Goal: Navigation & Orientation: Find specific page/section

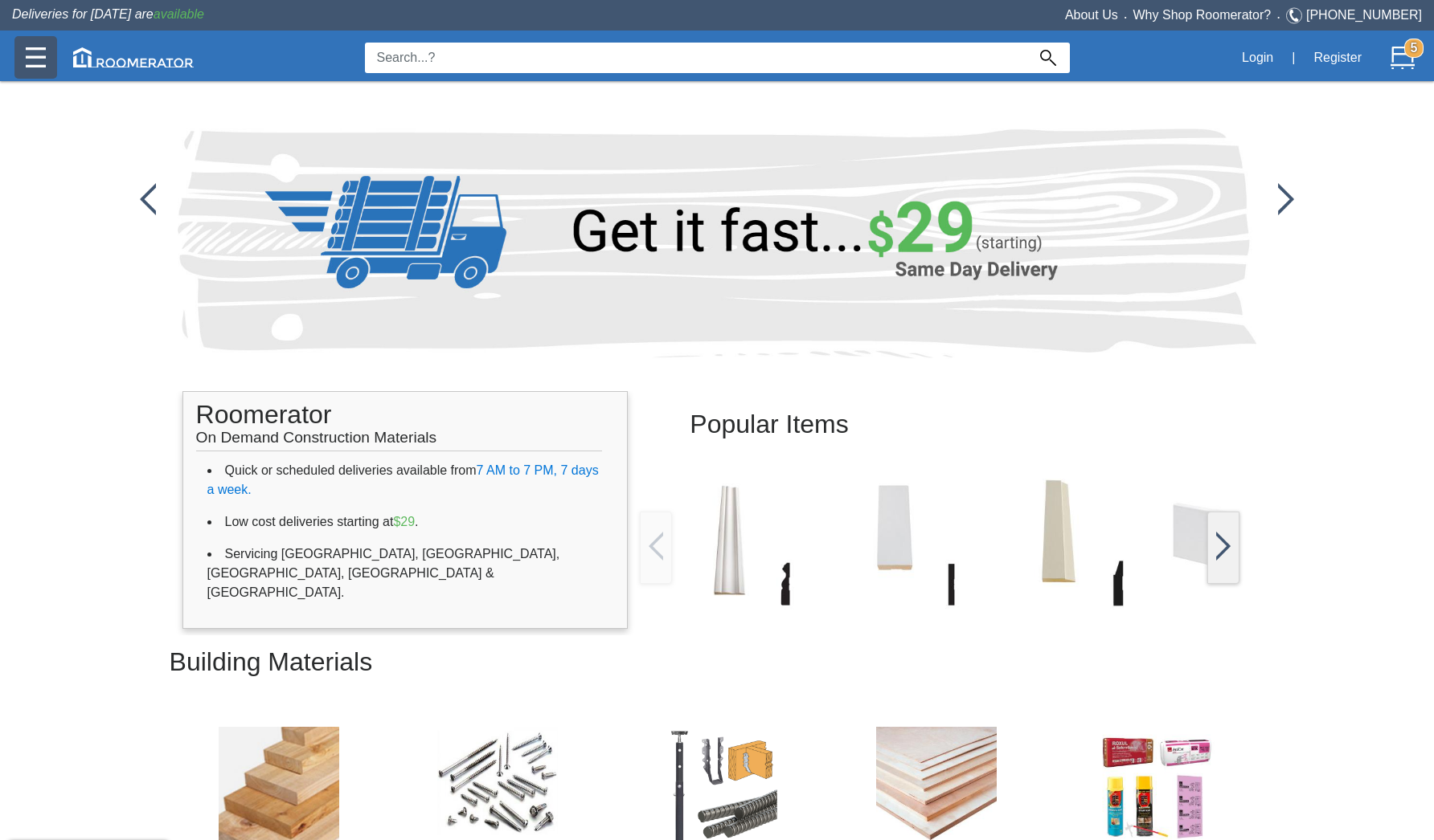
click at [37, 54] on img at bounding box center [36, 57] width 20 height 20
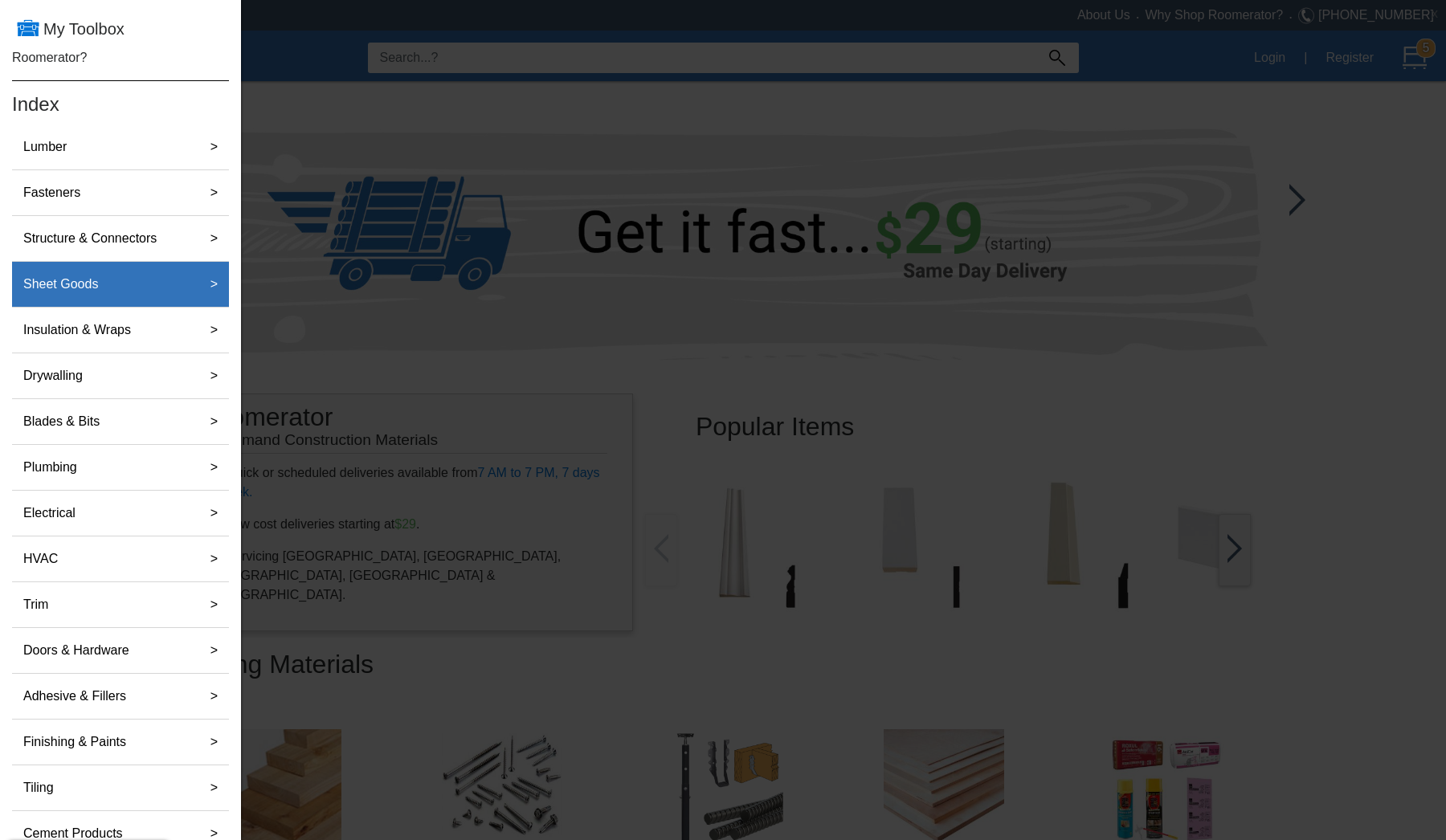
click at [100, 285] on label "Sheet Goods" at bounding box center [60, 283] width 87 height 32
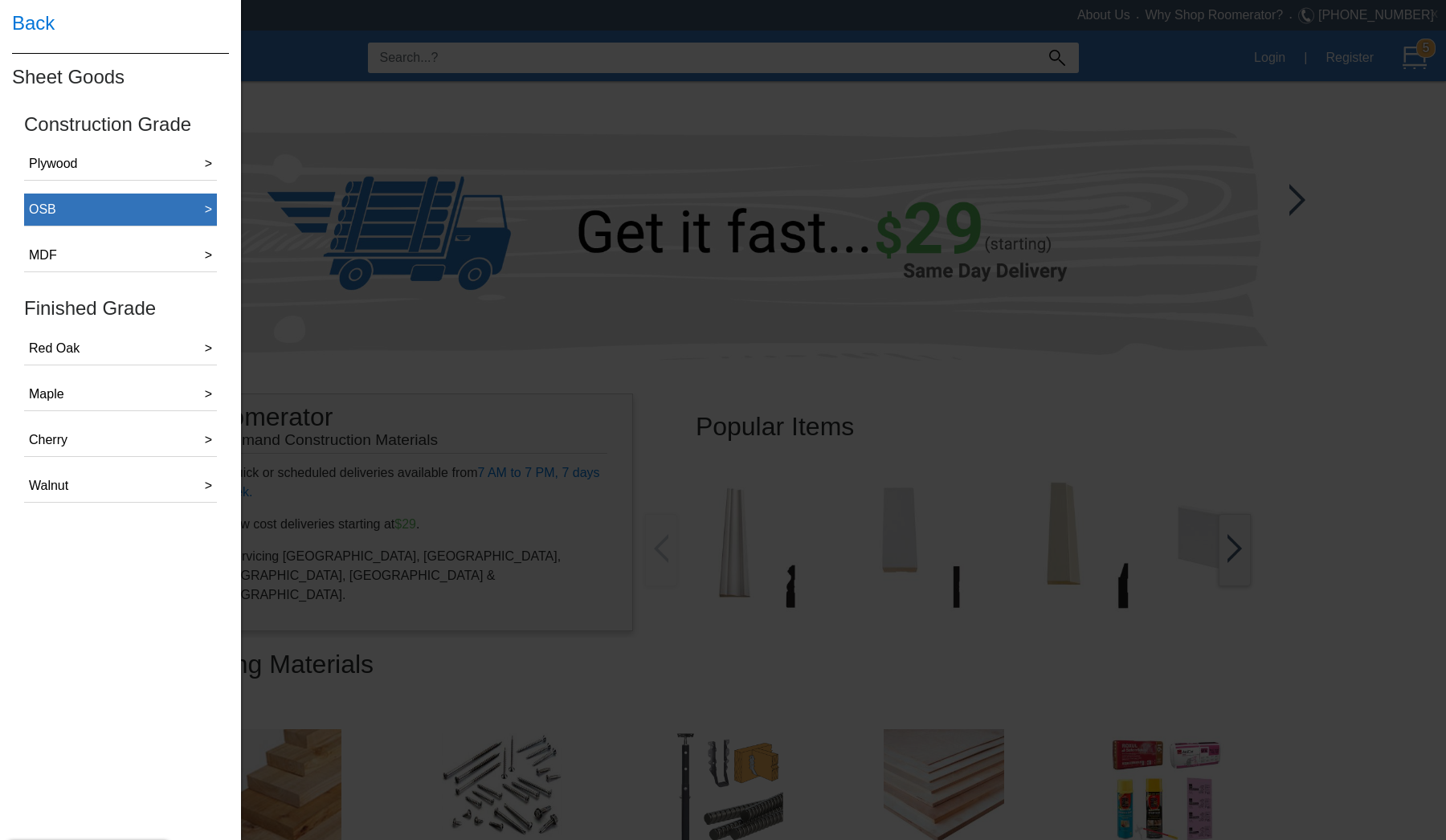
click at [75, 210] on button "OSB >" at bounding box center [120, 210] width 193 height 33
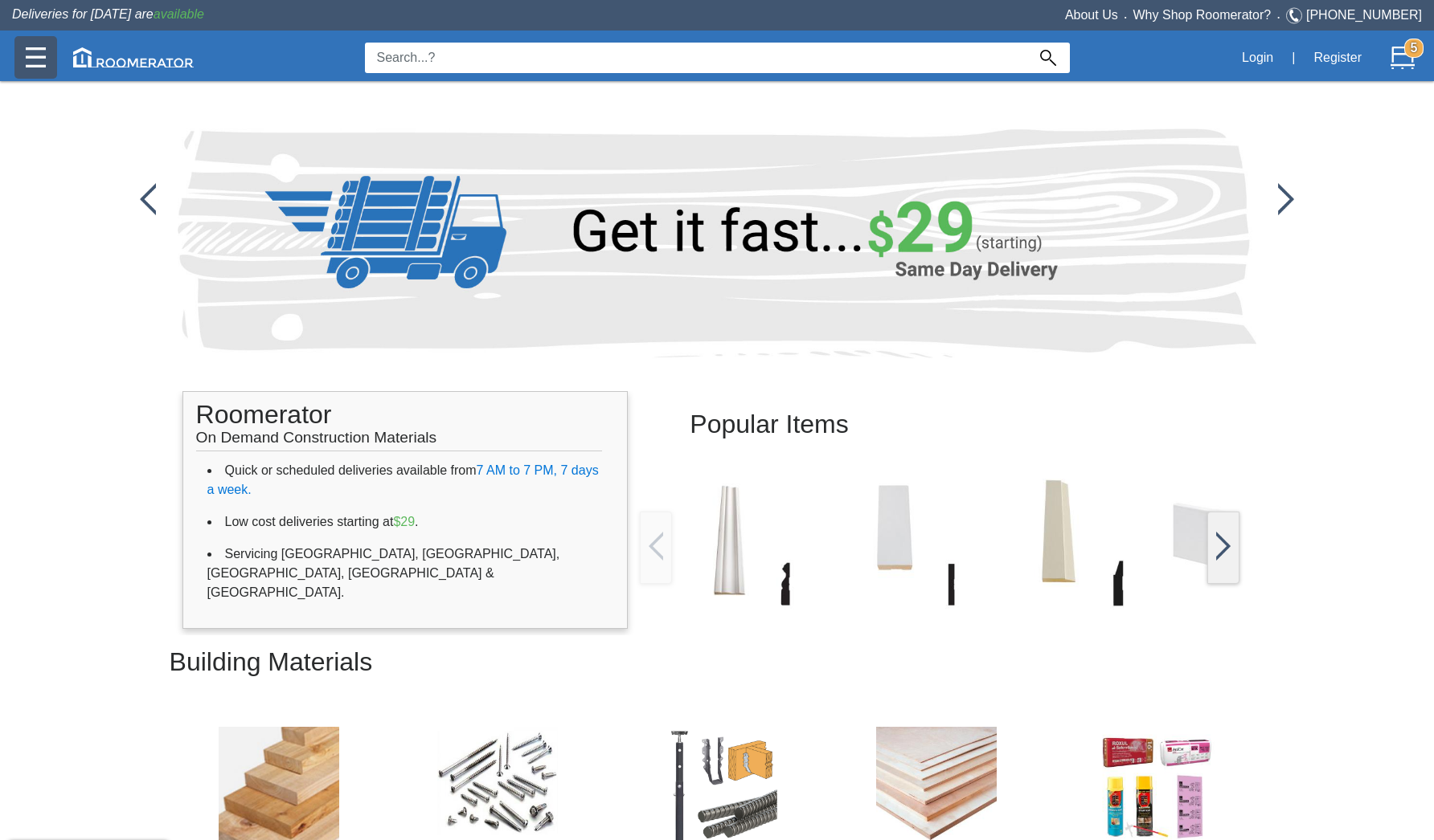
click at [37, 59] on img at bounding box center [36, 57] width 20 height 20
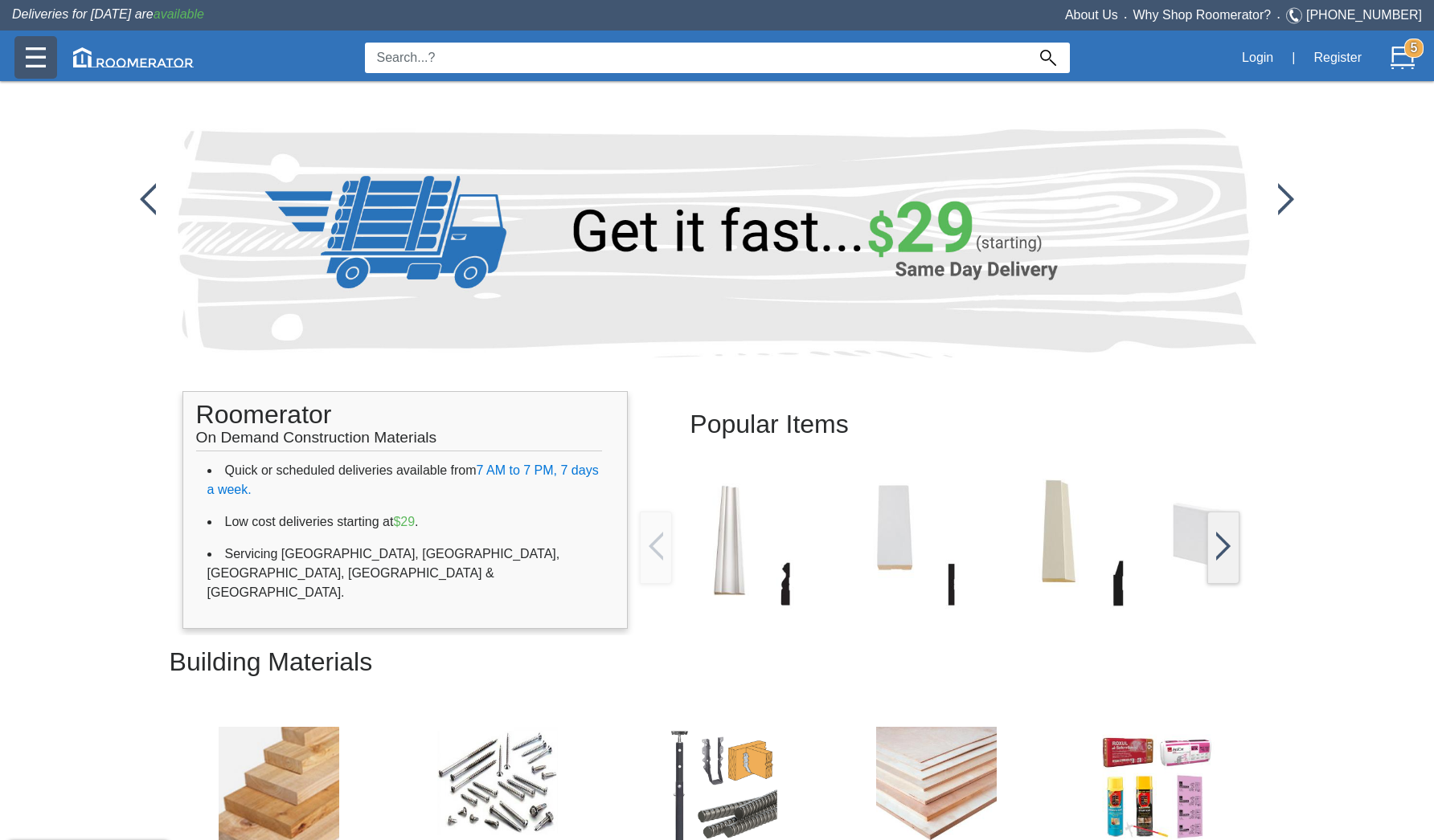
click at [1288, 198] on img at bounding box center [1285, 199] width 16 height 32
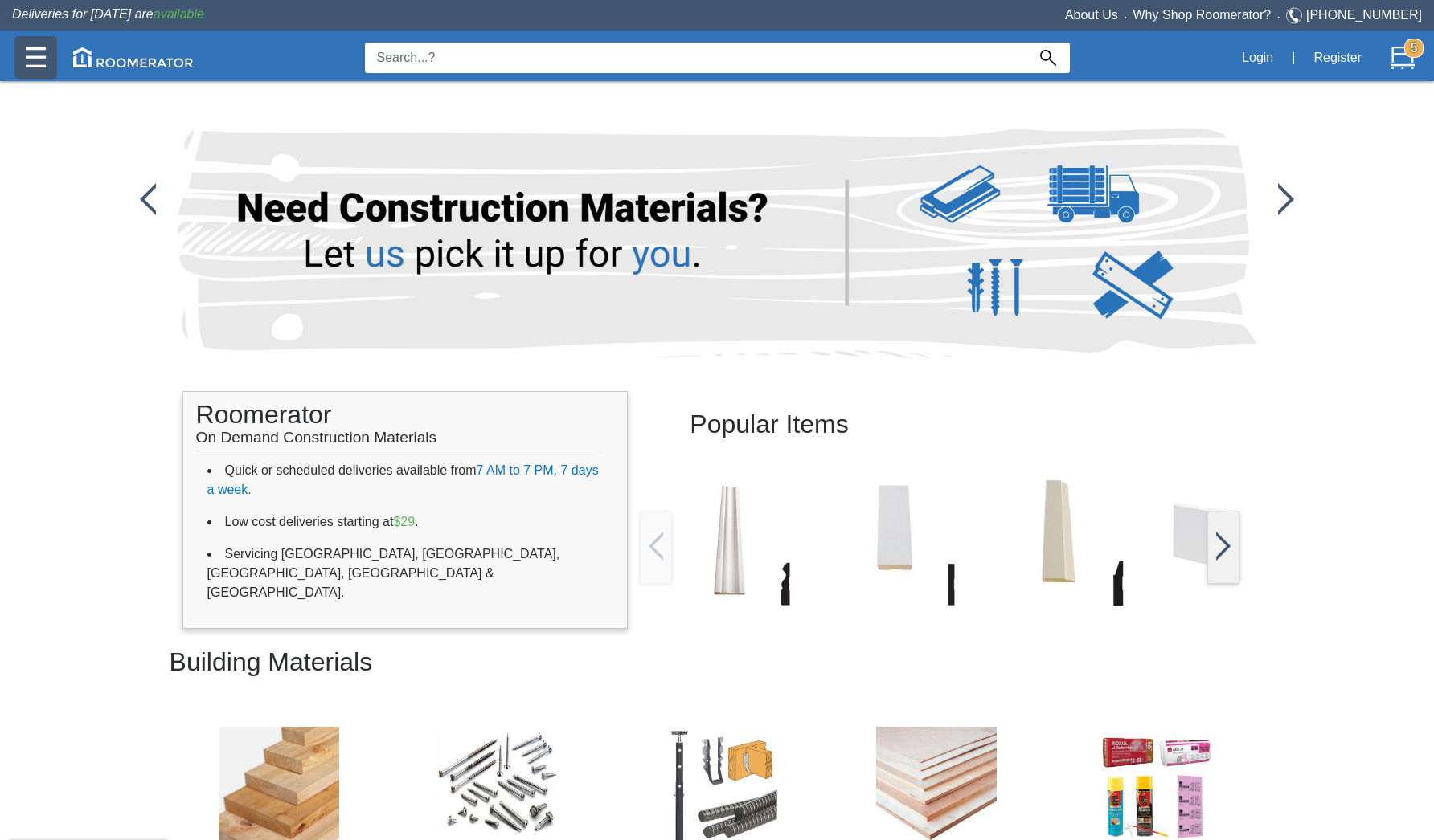
click at [1287, 194] on img at bounding box center [1285, 199] width 16 height 32
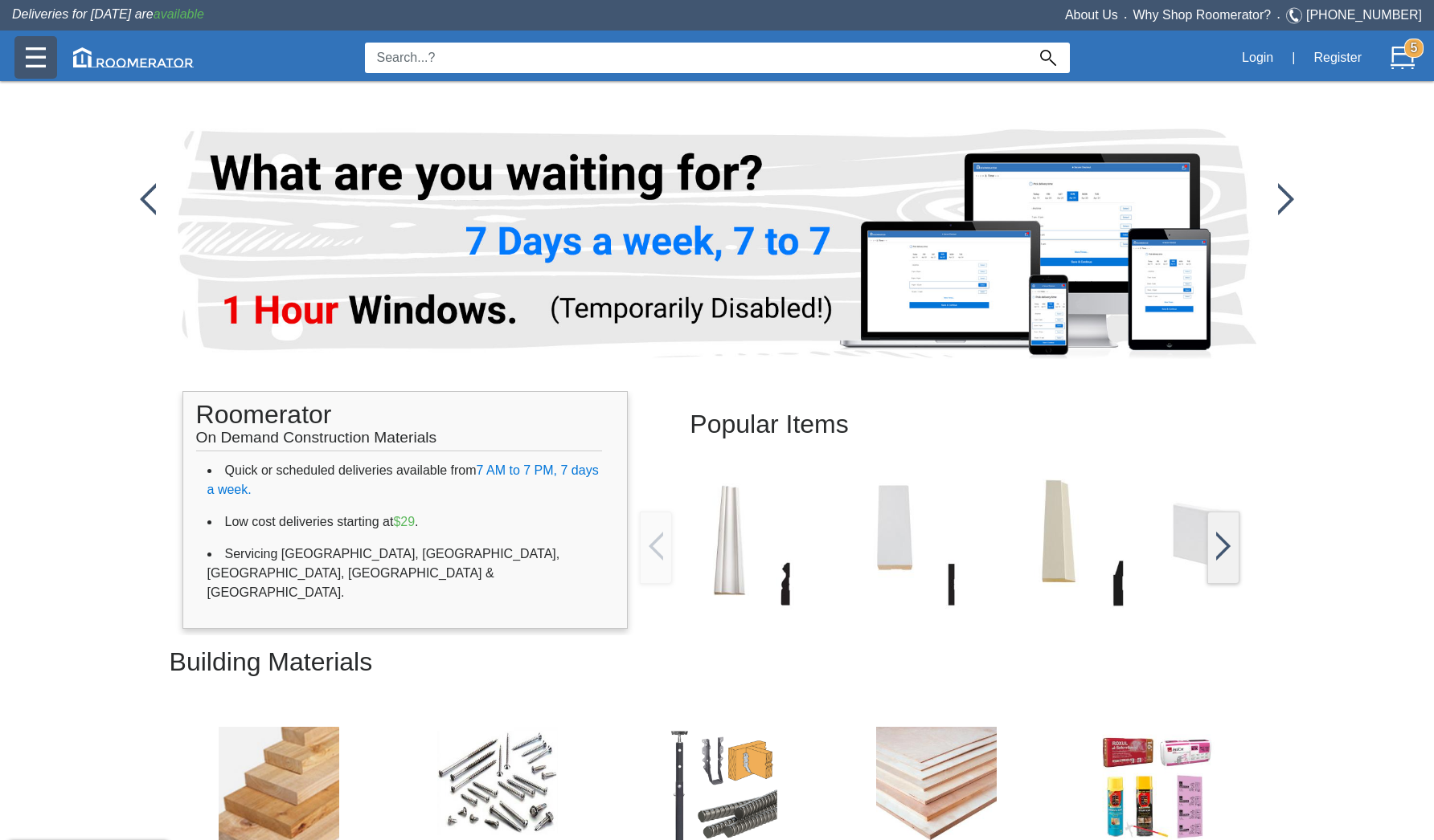
click at [1287, 194] on img at bounding box center [1285, 199] width 16 height 32
